Goal: Information Seeking & Learning: Learn about a topic

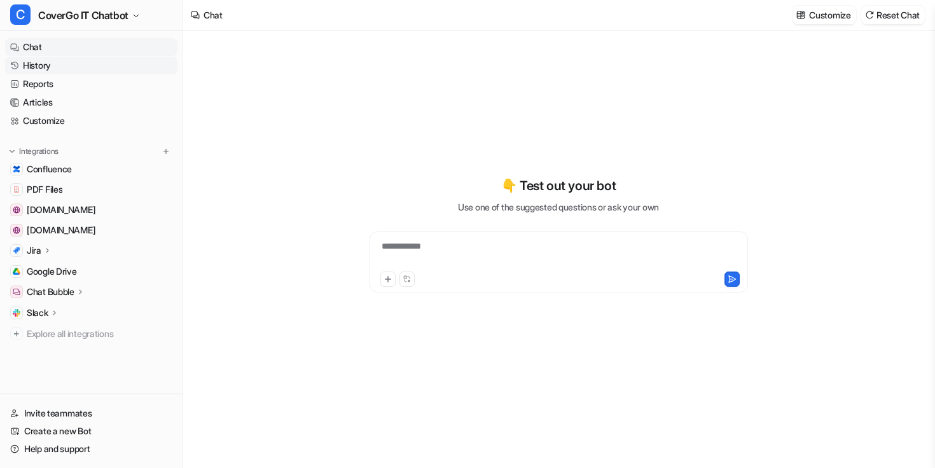
click at [48, 67] on link "History" at bounding box center [91, 66] width 172 height 18
type textarea "**********"
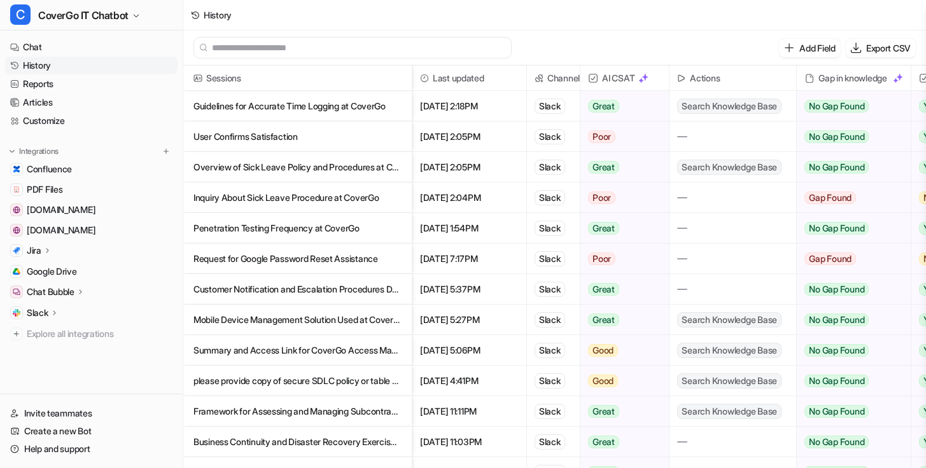
click at [331, 115] on p "Guidelines for Accurate Time Logging at CoverGo" at bounding box center [297, 106] width 208 height 31
click at [330, 137] on p "User Confirms Satisfaction" at bounding box center [297, 137] width 208 height 31
click at [318, 171] on p "Overview of Sick Leave Policy and Procedures at CoverGo" at bounding box center [297, 167] width 208 height 31
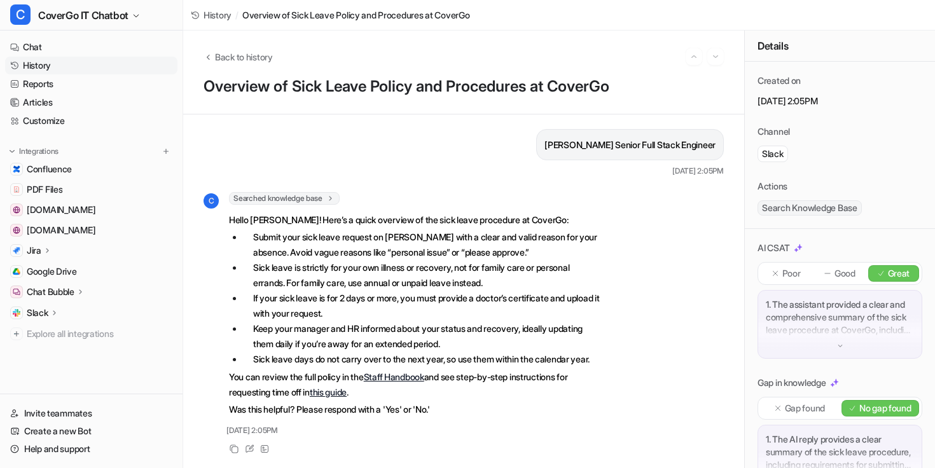
scroll to position [43, 0]
click at [214, 59] on button "Back to history" at bounding box center [238, 56] width 69 height 13
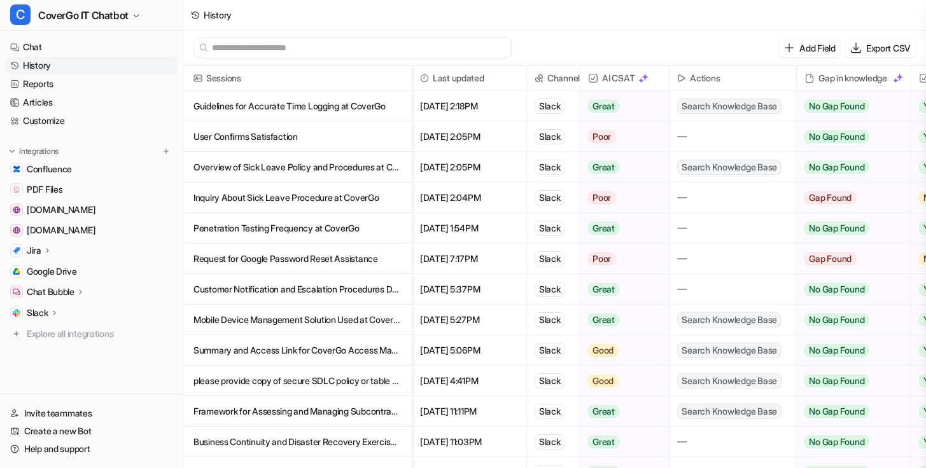
click at [321, 106] on p "Guidelines for Accurate Time Logging at CoverGo" at bounding box center [297, 106] width 208 height 31
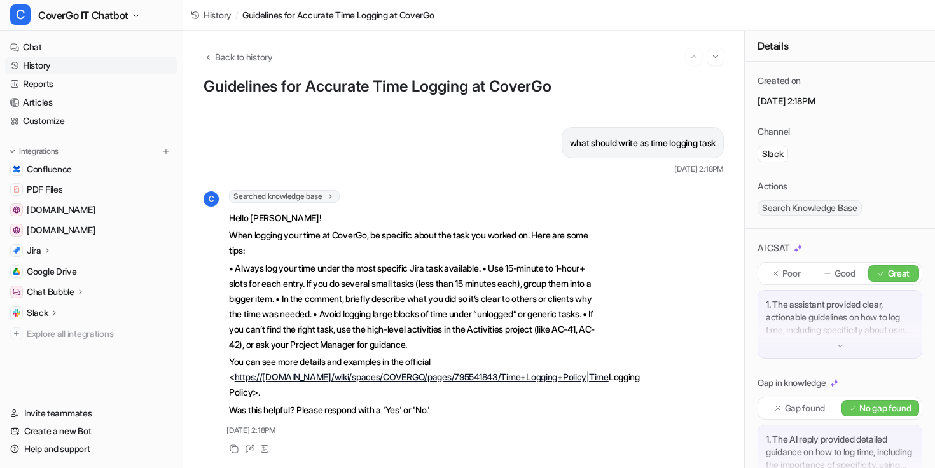
scroll to position [15, 0]
click at [216, 53] on span "Back to history" at bounding box center [244, 56] width 58 height 13
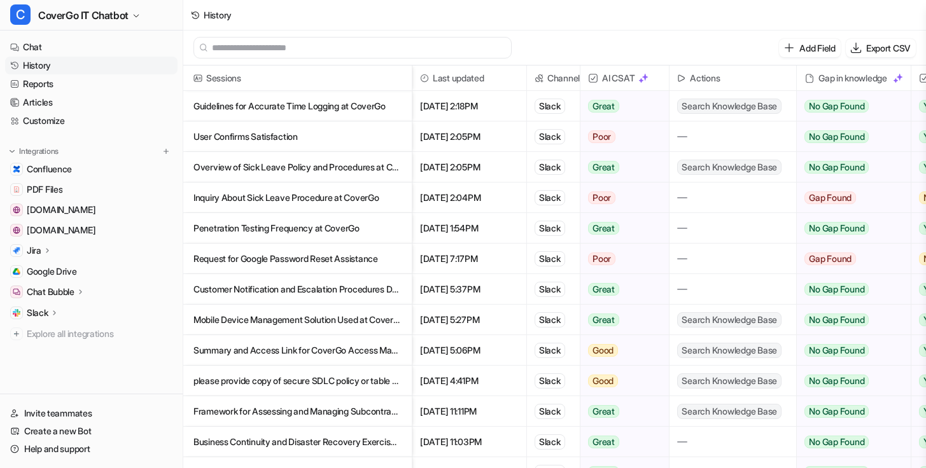
click at [332, 197] on p "Inquiry About Sick Leave Procedure at CoverGo" at bounding box center [297, 198] width 208 height 31
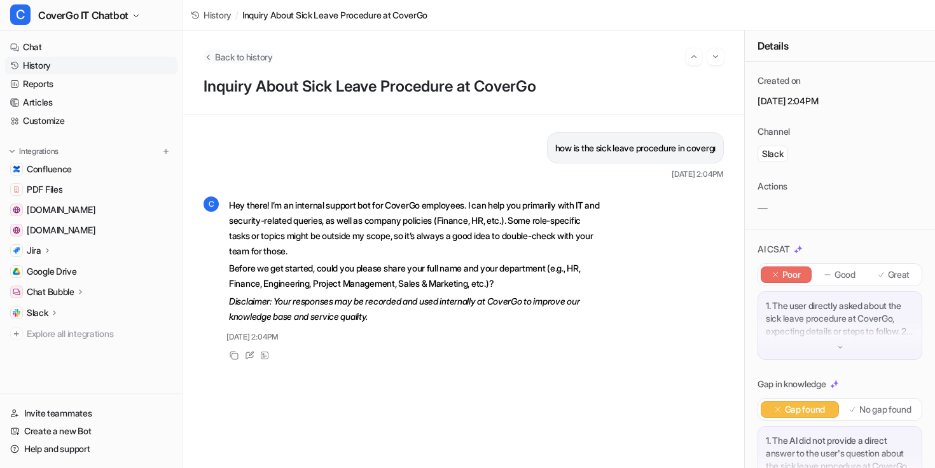
click at [214, 57] on button "Back to history" at bounding box center [238, 56] width 69 height 13
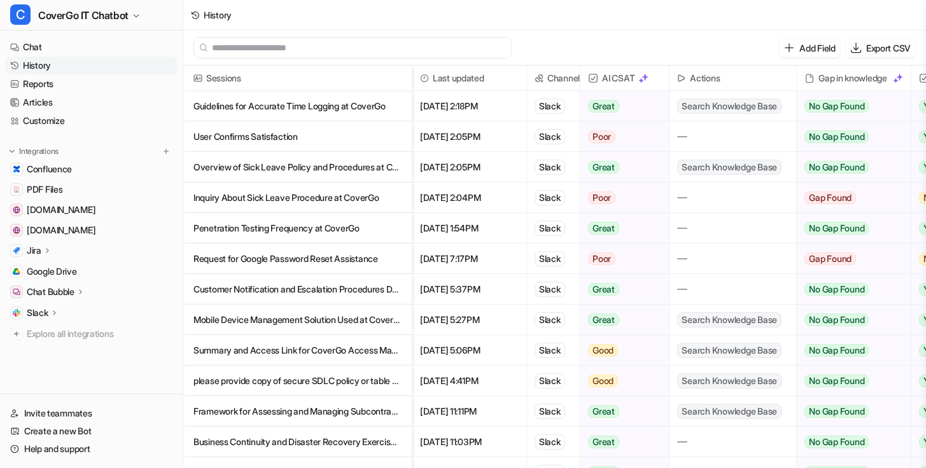
click at [321, 170] on p "Overview of Sick Leave Policy and Procedures at CoverGo" at bounding box center [297, 167] width 208 height 31
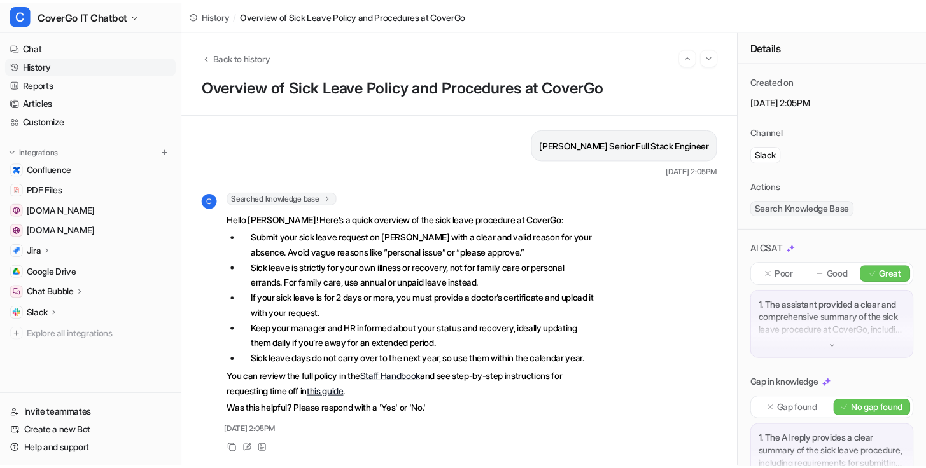
scroll to position [43, 0]
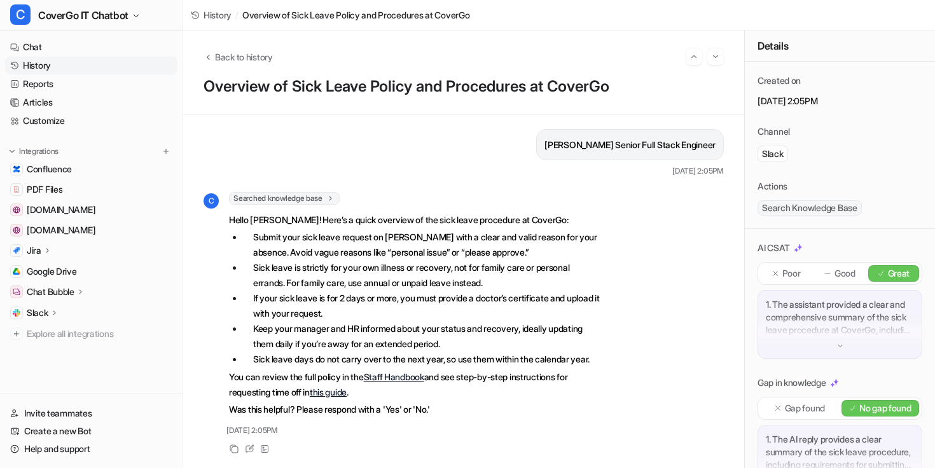
click at [220, 49] on div "Back to history" at bounding box center [464, 56] width 520 height 17
click at [221, 58] on span "Back to history" at bounding box center [244, 56] width 58 height 13
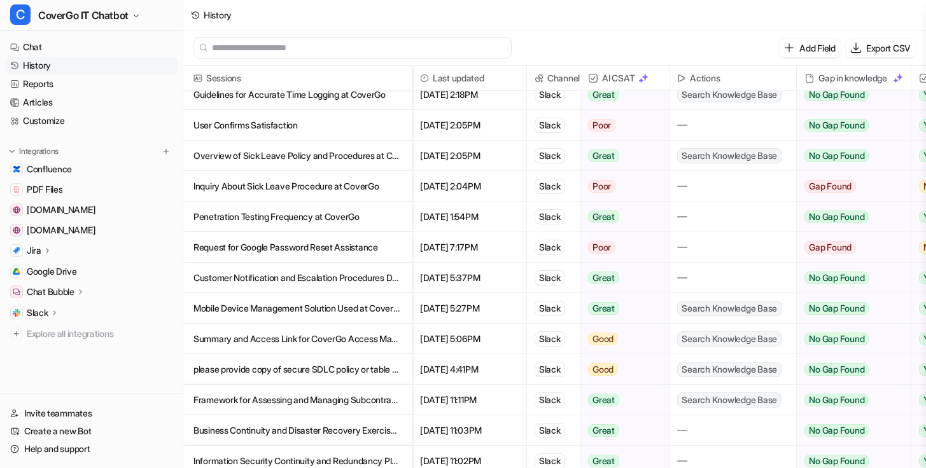
scroll to position [22, 0]
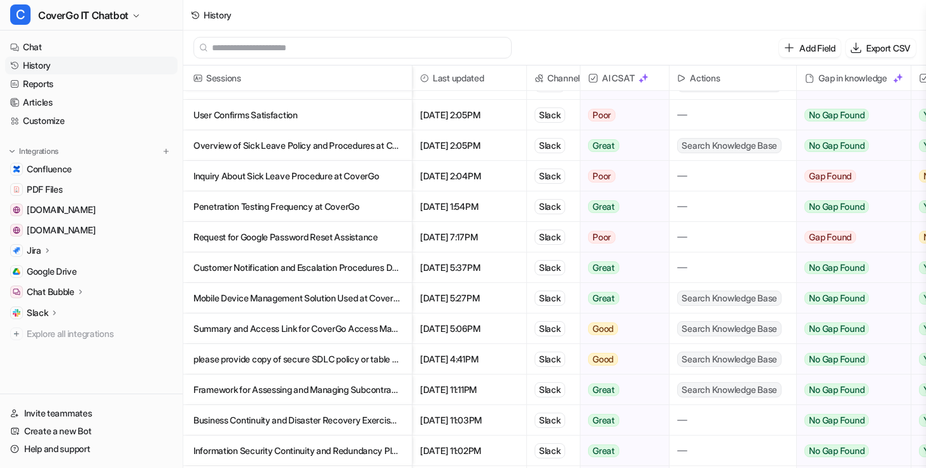
click at [326, 232] on p "Request for Google Password Reset Assistance" at bounding box center [297, 237] width 208 height 31
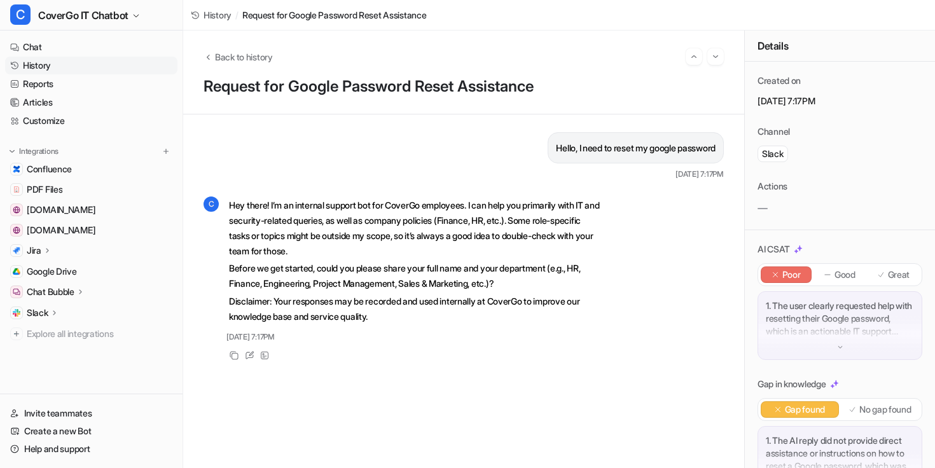
click at [225, 67] on div "Back to history Request for Google Password Reset Assistance" at bounding box center [463, 73] width 561 height 84
click at [219, 60] on span "Back to history" at bounding box center [244, 56] width 58 height 13
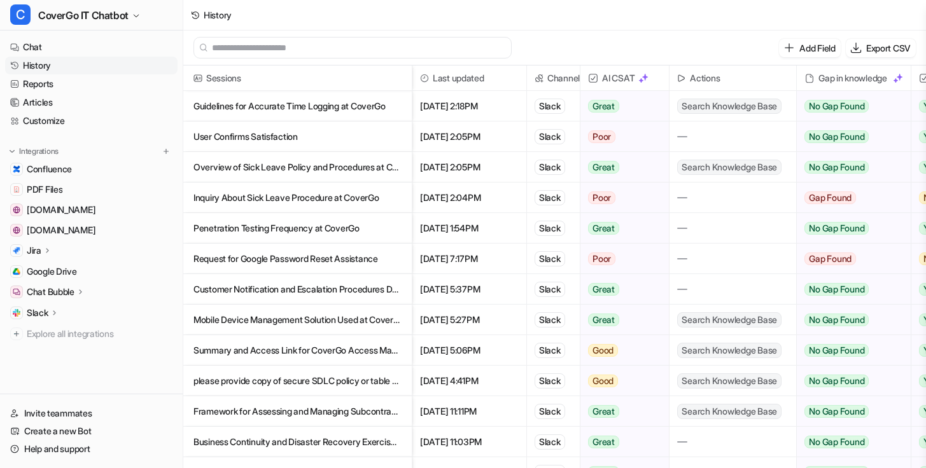
click at [331, 228] on p "Penetration Testing Frequency at CoverGo" at bounding box center [297, 228] width 208 height 31
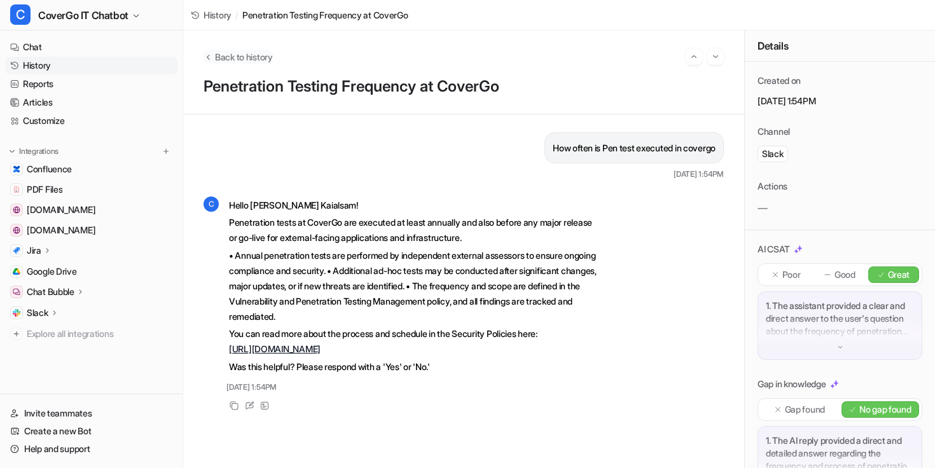
click at [209, 59] on icon "Back to history" at bounding box center [208, 57] width 3 height 5
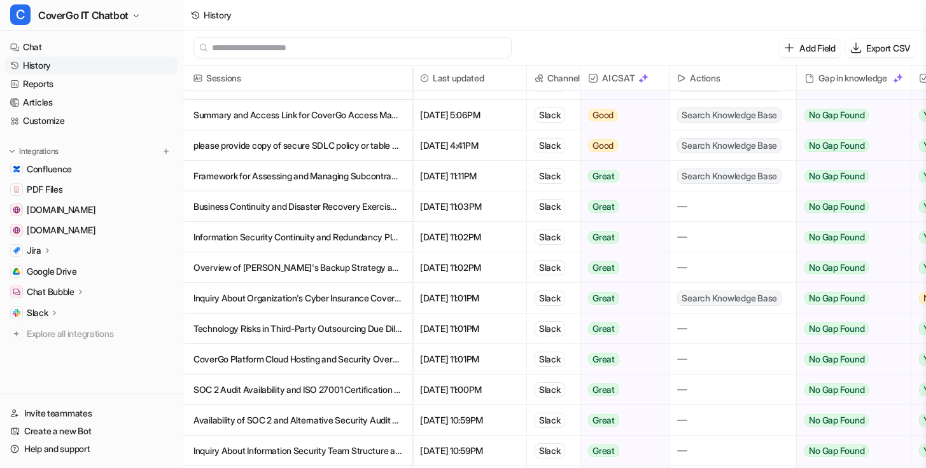
scroll to position [240, 0]
